Goal: Task Accomplishment & Management: Use online tool/utility

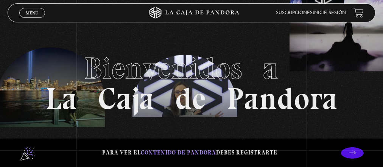
click at [342, 13] on link "Inicie sesión" at bounding box center [329, 13] width 33 height 5
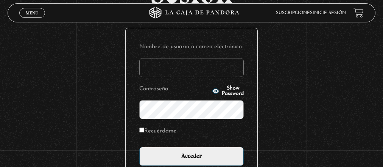
scroll to position [91, 0]
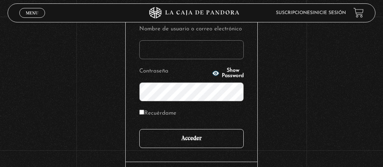
type input "mel_130@hotmail.com"
click at [189, 146] on input "Acceder" at bounding box center [191, 138] width 104 height 19
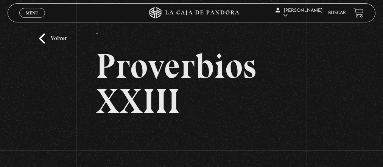
scroll to position [121, 0]
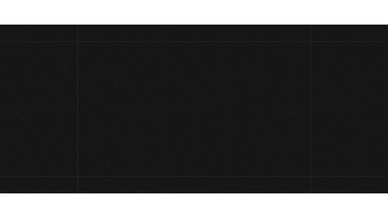
scroll to position [125, 0]
